Goal: Register for event/course

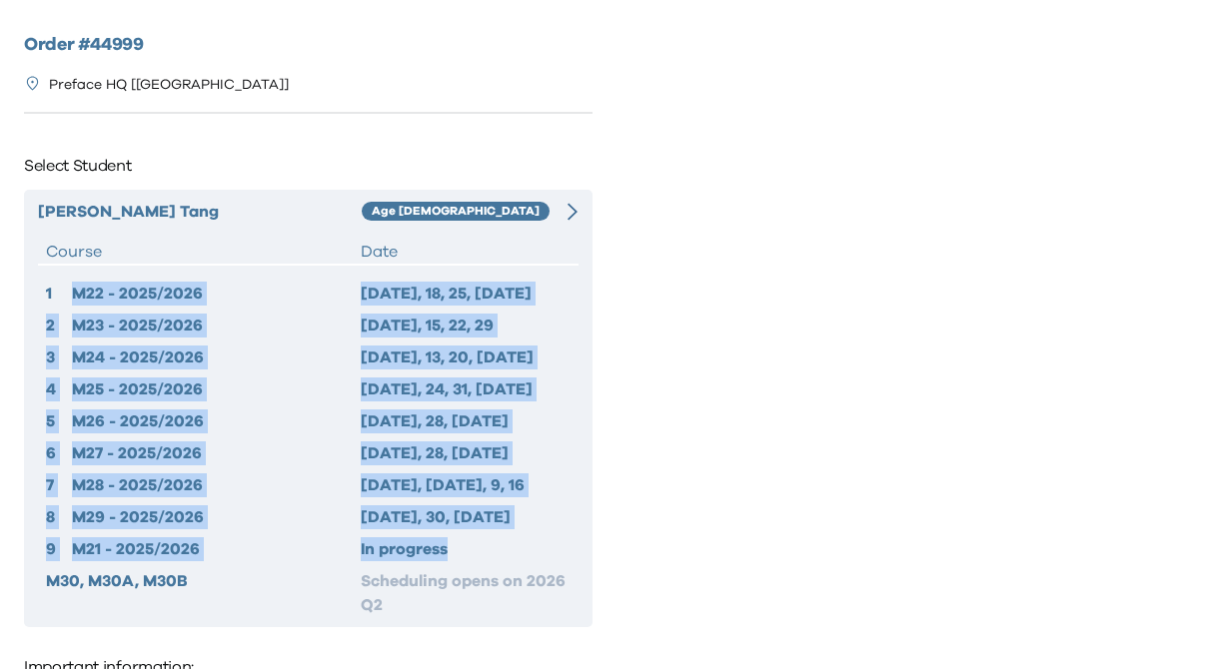
drag, startPoint x: 65, startPoint y: 289, endPoint x: 480, endPoint y: 555, distance: 493.0
click at [480, 556] on div "1 M22 - 2025/2026 [DATE], 18, 25, [DATE] 2 M23 - 2025/2026 [DATE], 15, 22, 29 3…" at bounding box center [308, 450] width 540 height 336
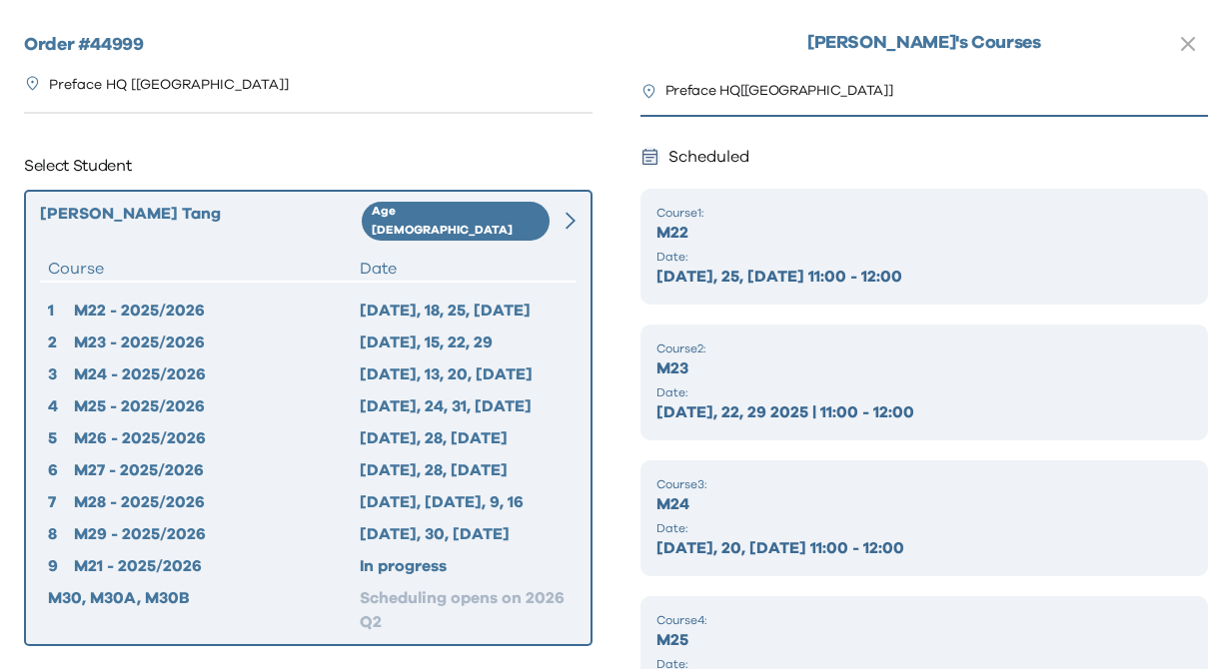
click at [567, 212] on icon at bounding box center [570, 221] width 10 height 18
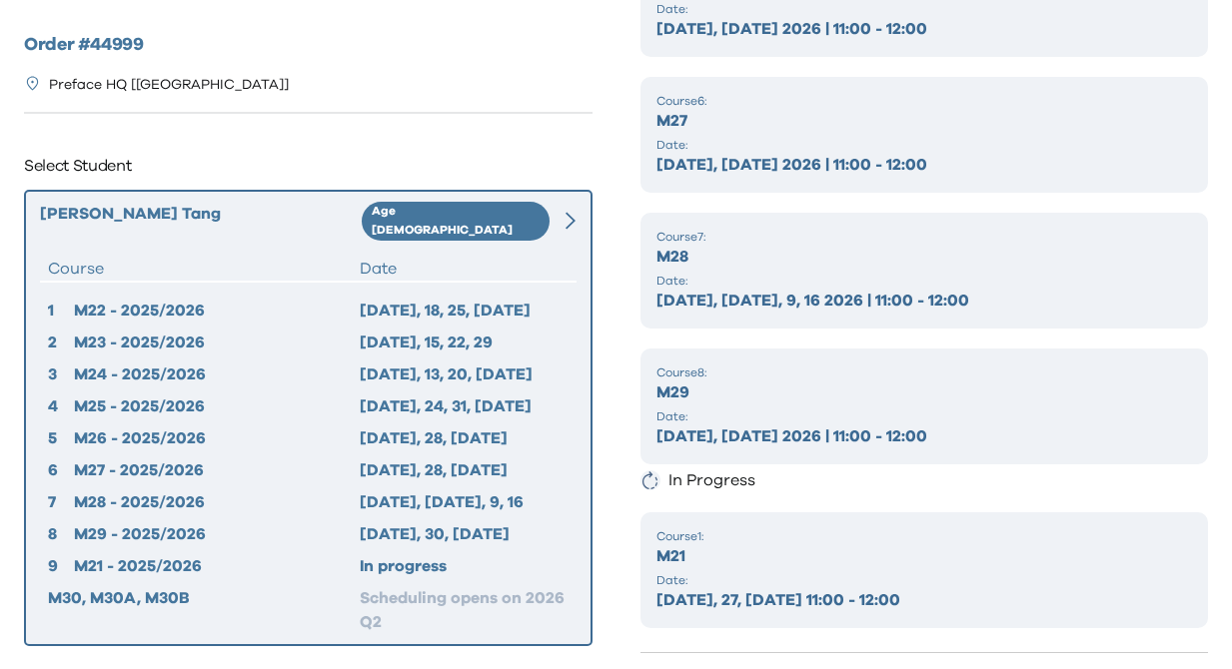
scroll to position [791, 0]
drag, startPoint x: 199, startPoint y: 581, endPoint x: 48, endPoint y: 573, distance: 151.1
click at [48, 586] on div "M30, M30A, M30B" at bounding box center [204, 610] width 312 height 48
click at [51, 586] on div "M30, M30A, M30B" at bounding box center [204, 610] width 312 height 48
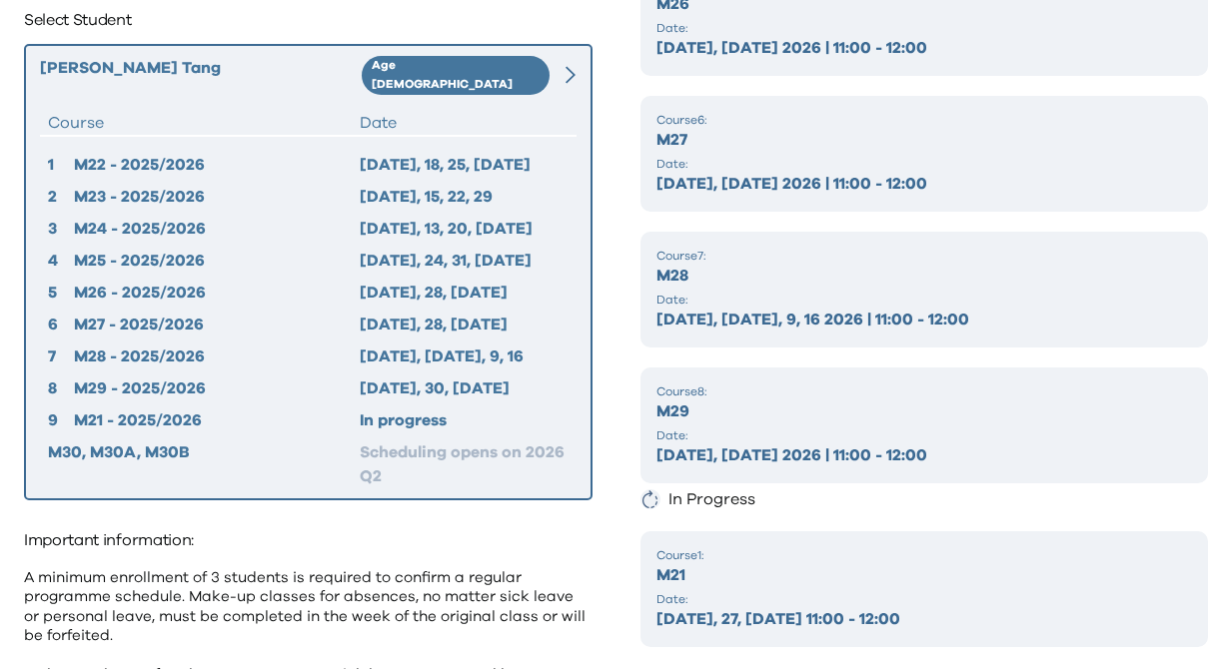
scroll to position [0, 0]
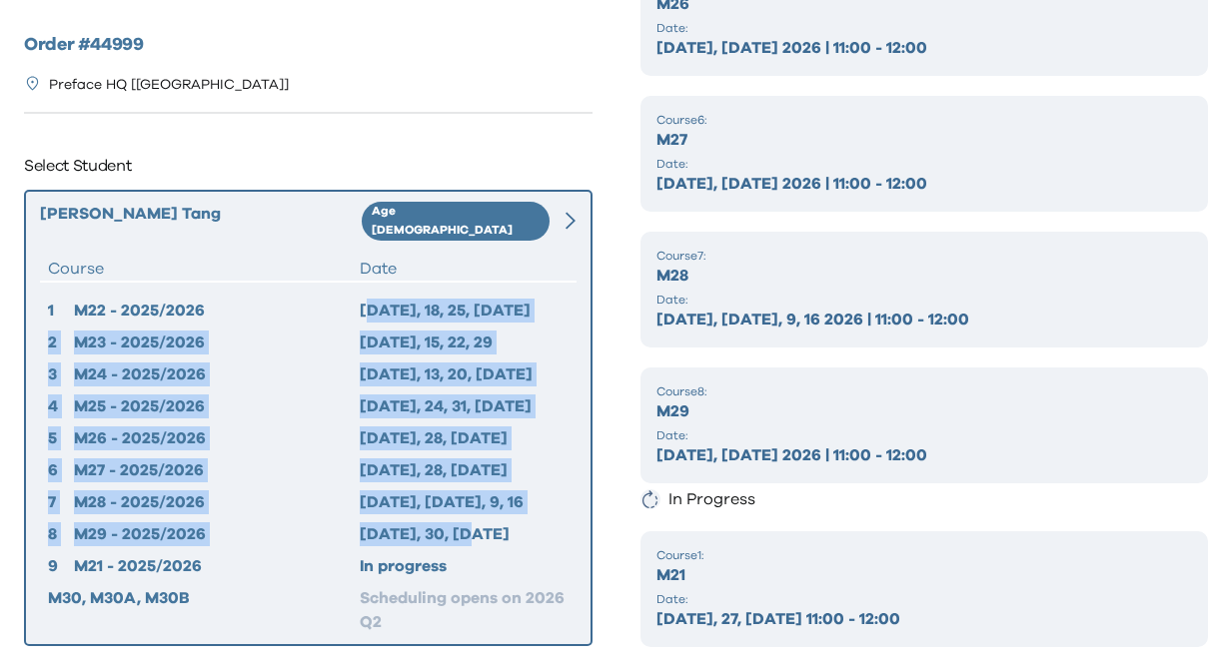
drag, startPoint x: 368, startPoint y: 297, endPoint x: 471, endPoint y: 529, distance: 254.5
click at [475, 527] on div "1 M22 - 2025/2026 [DATE], 18, 25, [DATE] 2 M23 - 2025/2026 [DATE], 15, 22, 29 3…" at bounding box center [308, 467] width 536 height 336
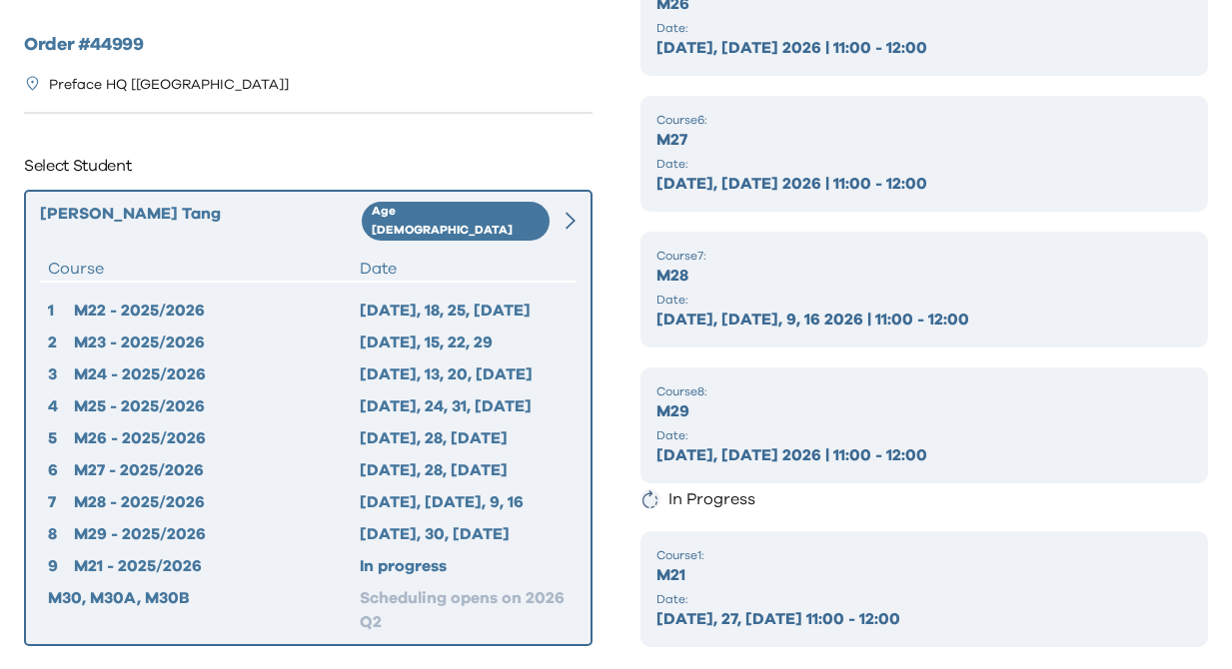
click at [479, 522] on div "[DATE], 30, [DATE]" at bounding box center [464, 534] width 208 height 24
click at [569, 212] on icon at bounding box center [570, 220] width 10 height 17
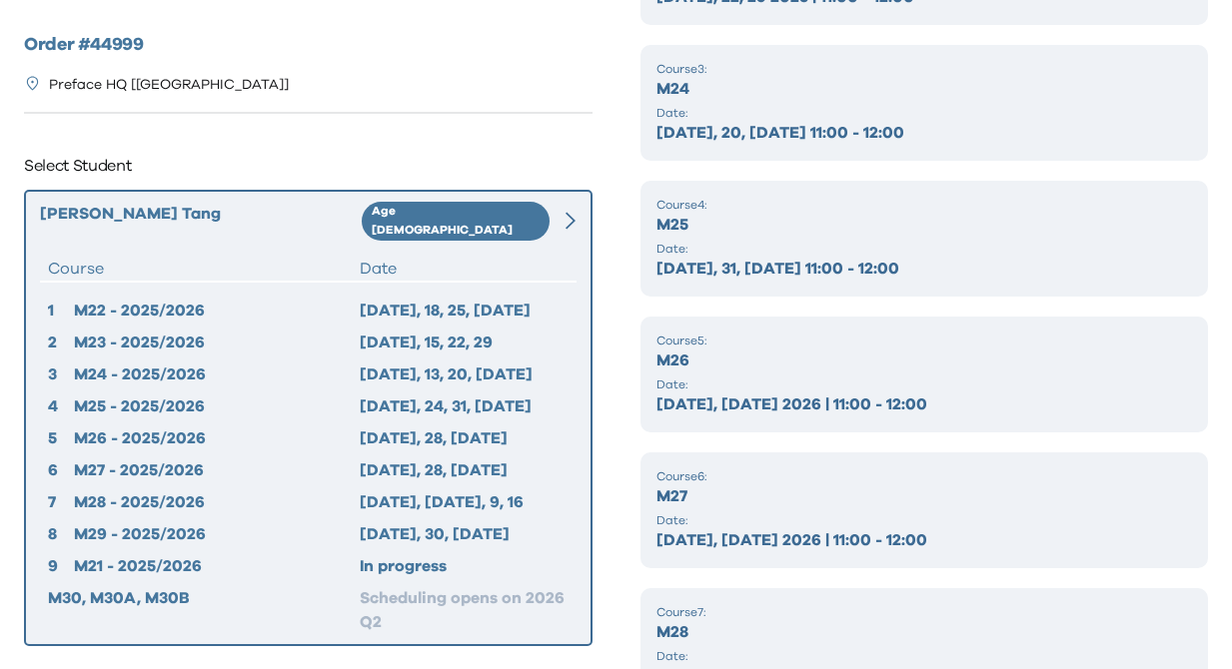
scroll to position [462, 0]
